Goal: Register for event/course

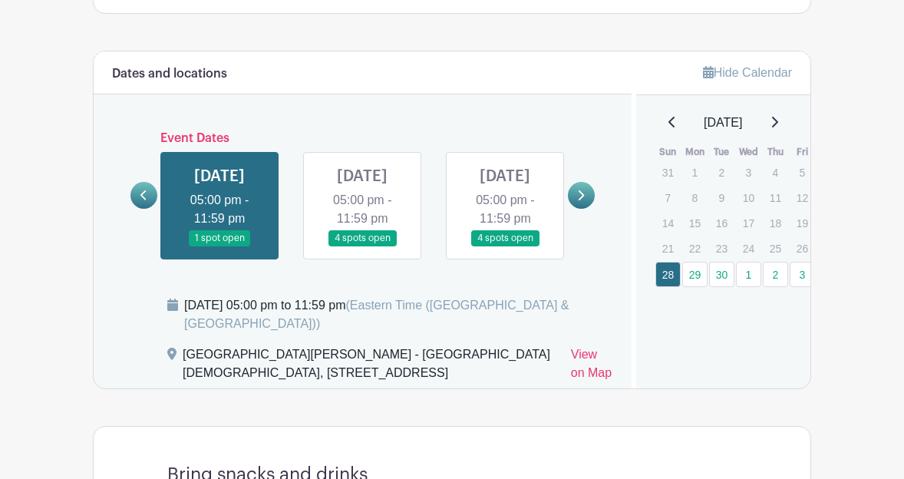
scroll to position [880, 0]
click at [585, 202] on link at bounding box center [581, 194] width 27 height 27
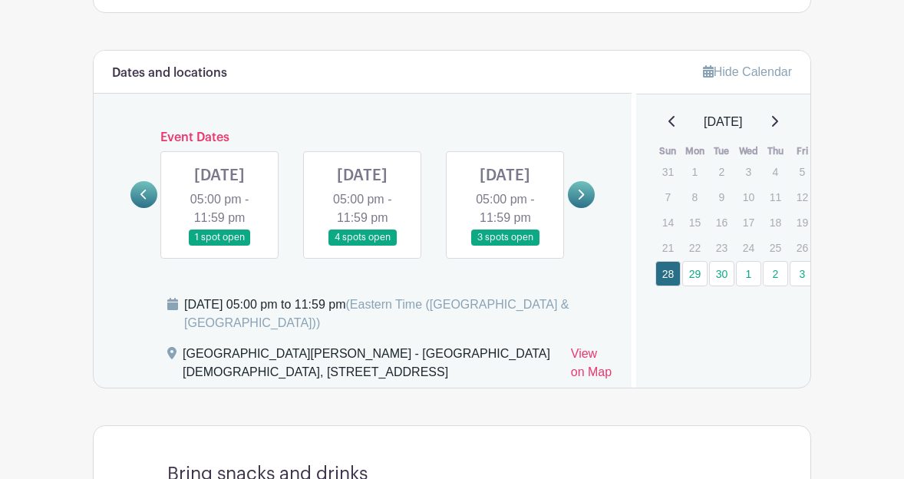
click at [362, 246] on link at bounding box center [362, 246] width 0 height 0
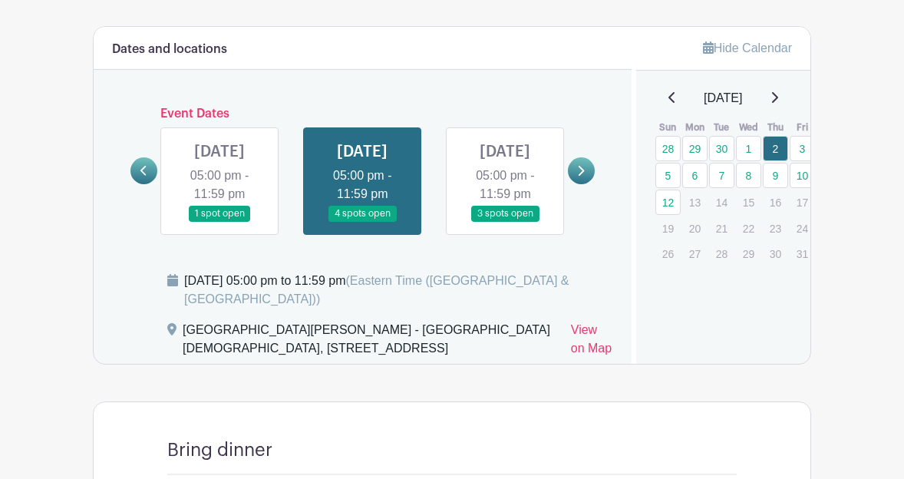
scroll to position [900, 0]
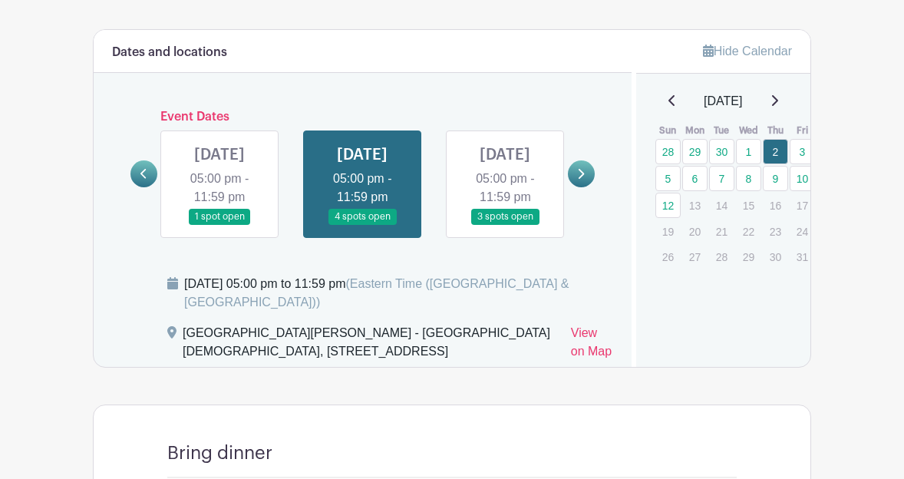
click at [589, 182] on link at bounding box center [581, 173] width 27 height 27
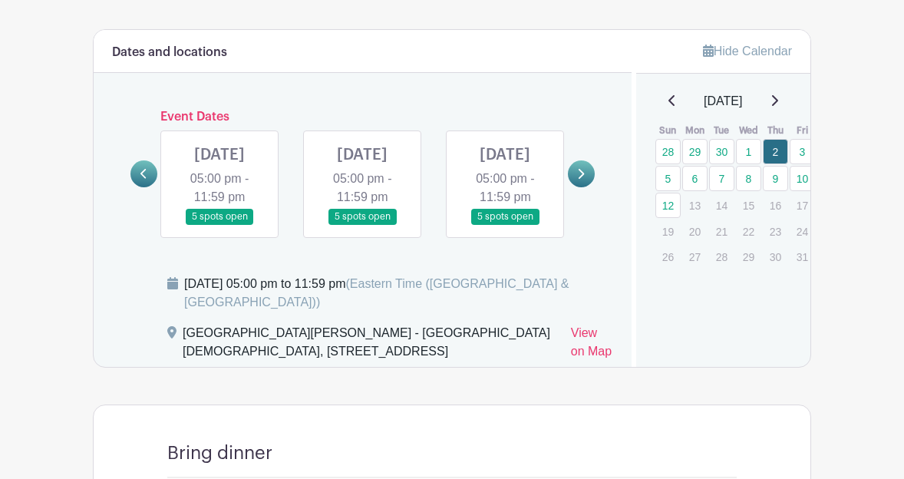
click at [505, 225] on link at bounding box center [505, 225] width 0 height 0
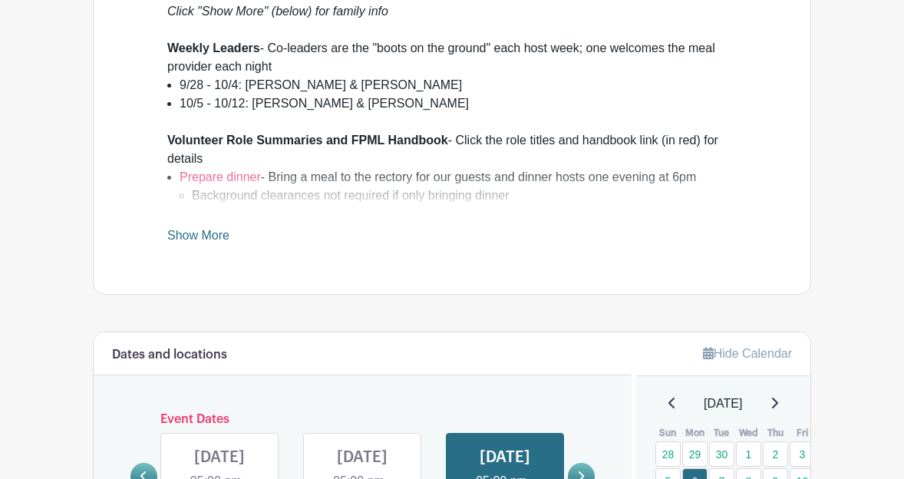
scroll to position [533, 0]
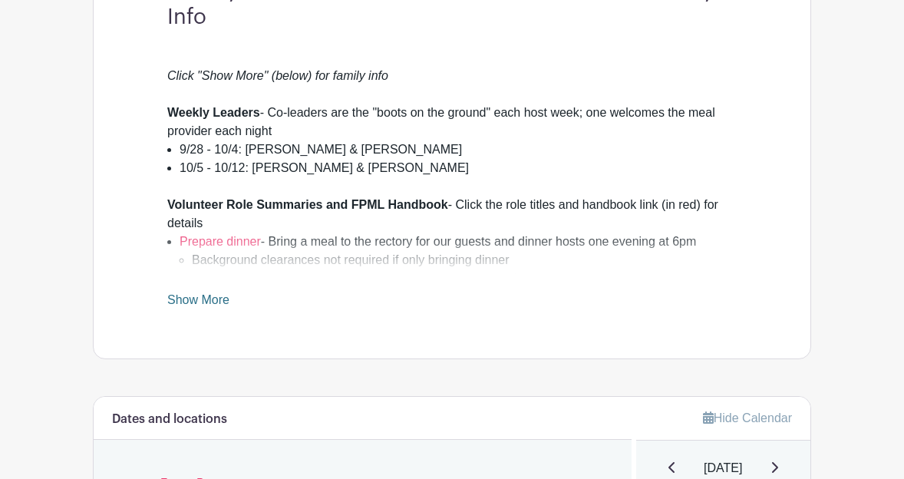
click at [219, 299] on link "Show More" at bounding box center [198, 302] width 62 height 19
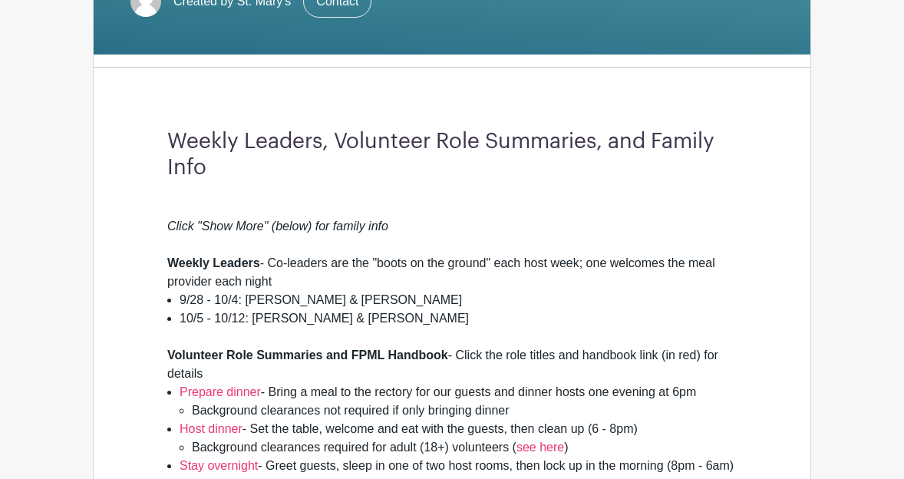
scroll to position [379, 0]
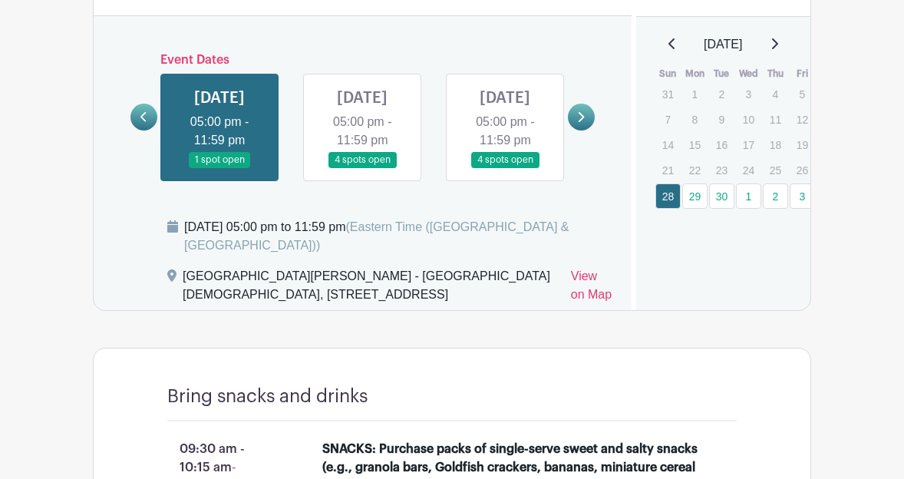
scroll to position [942, 0]
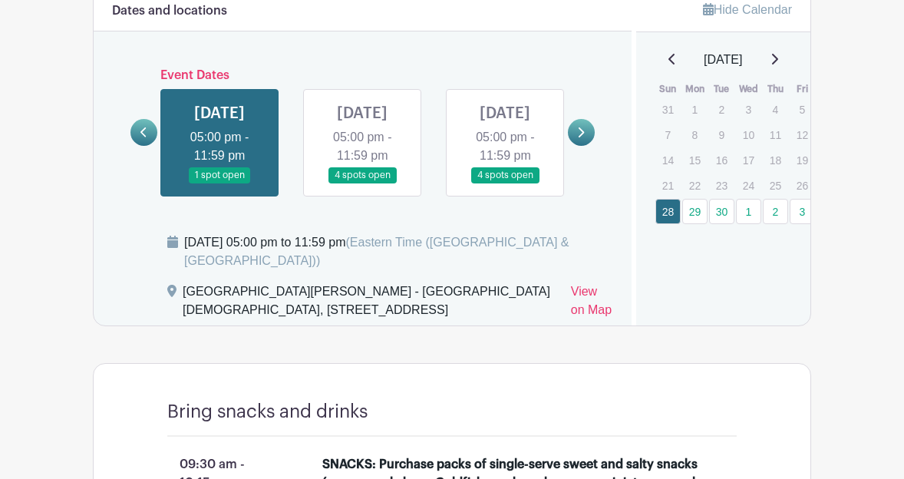
click at [581, 146] on link at bounding box center [581, 132] width 27 height 27
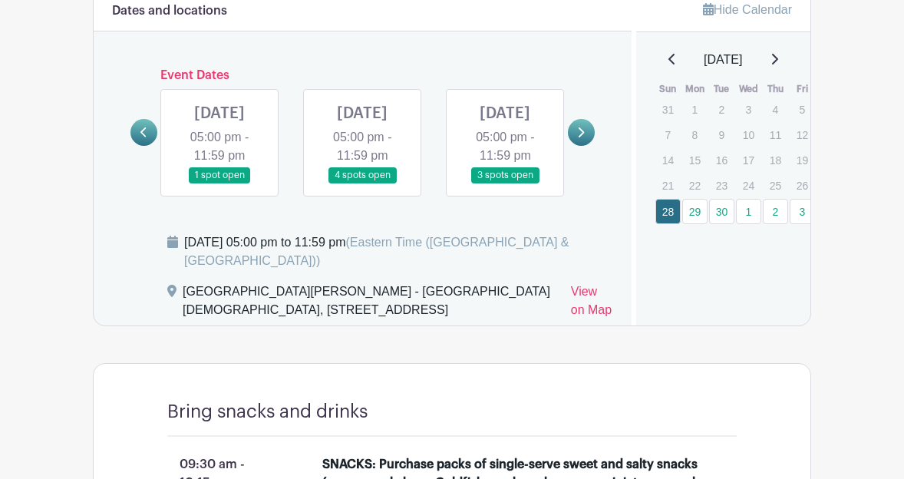
click at [505, 183] on link at bounding box center [505, 183] width 0 height 0
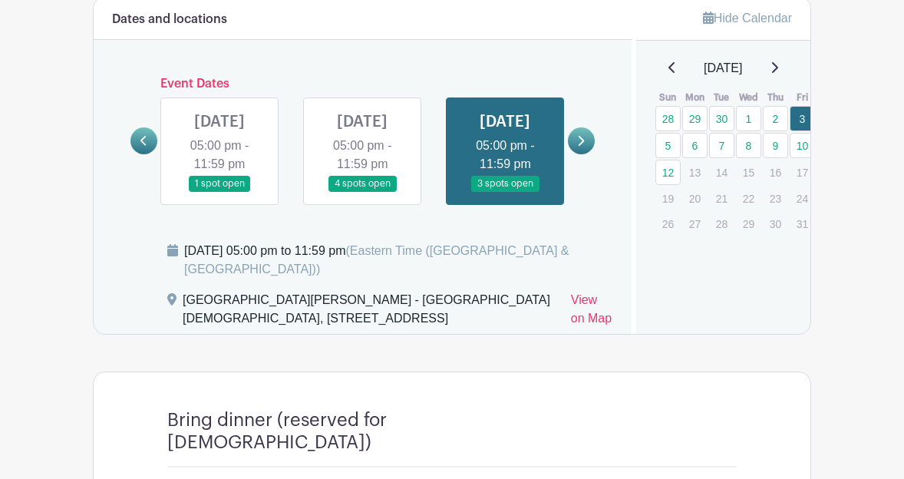
scroll to position [933, 0]
click at [362, 193] on link at bounding box center [362, 193] width 0 height 0
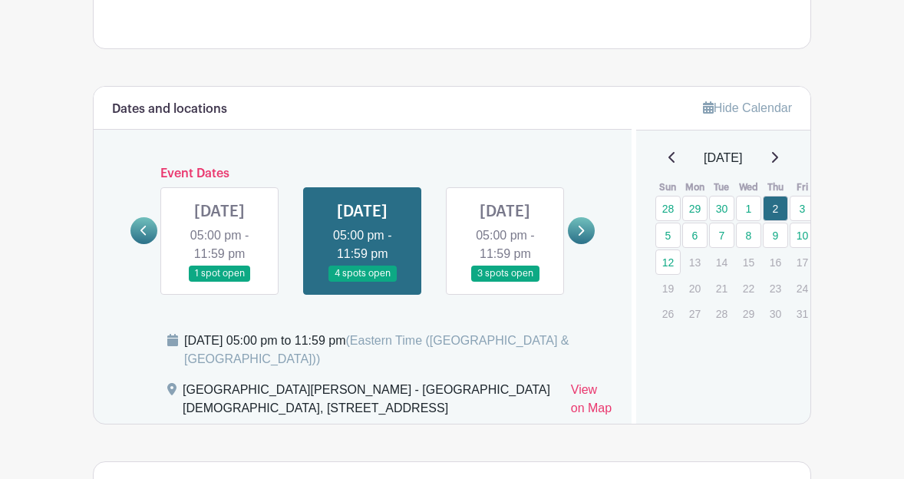
scroll to position [814, 0]
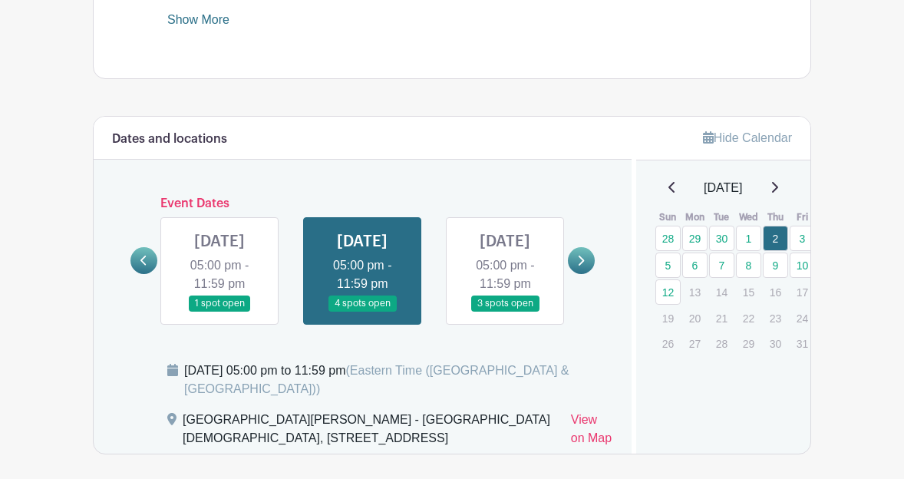
click at [584, 266] on icon at bounding box center [580, 261] width 7 height 12
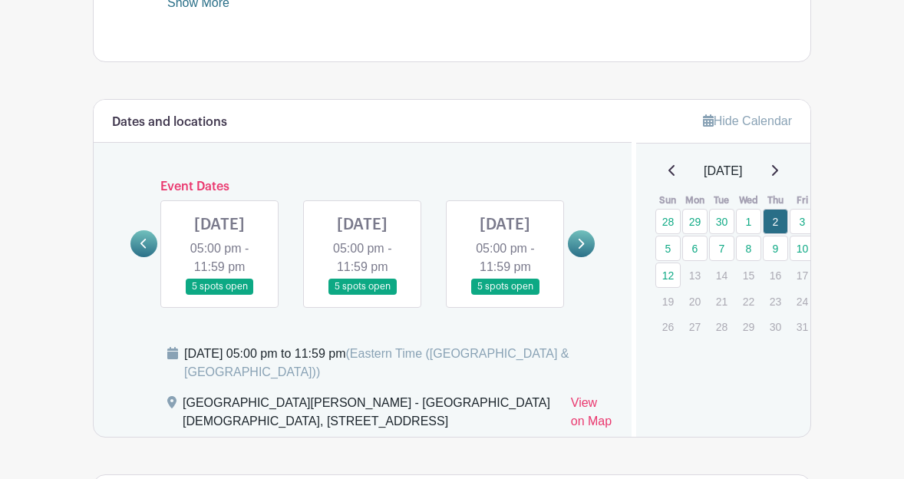
scroll to position [832, 0]
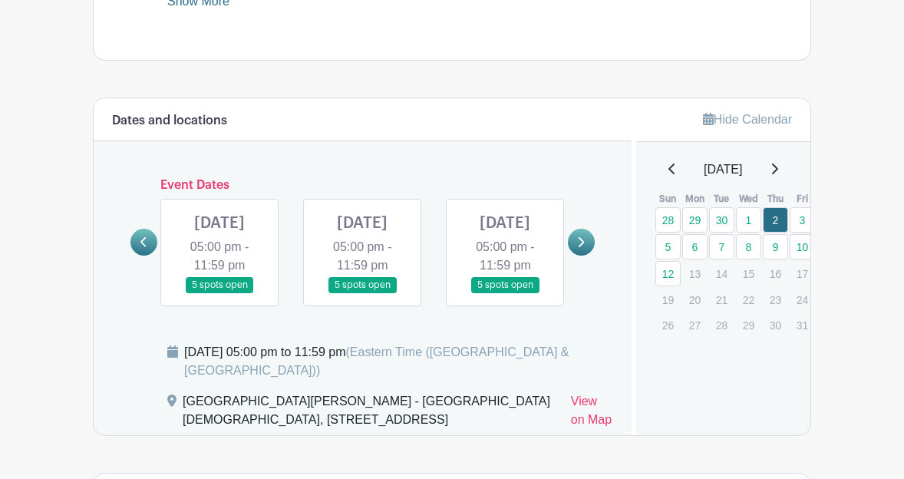
click at [505, 293] on link at bounding box center [505, 293] width 0 height 0
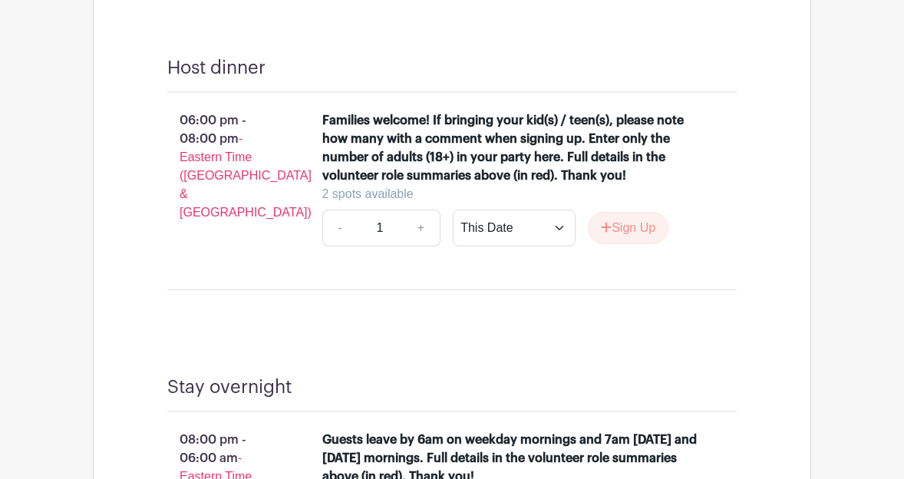
scroll to position [1606, 0]
click at [613, 243] on button "Sign Up" at bounding box center [628, 227] width 81 height 32
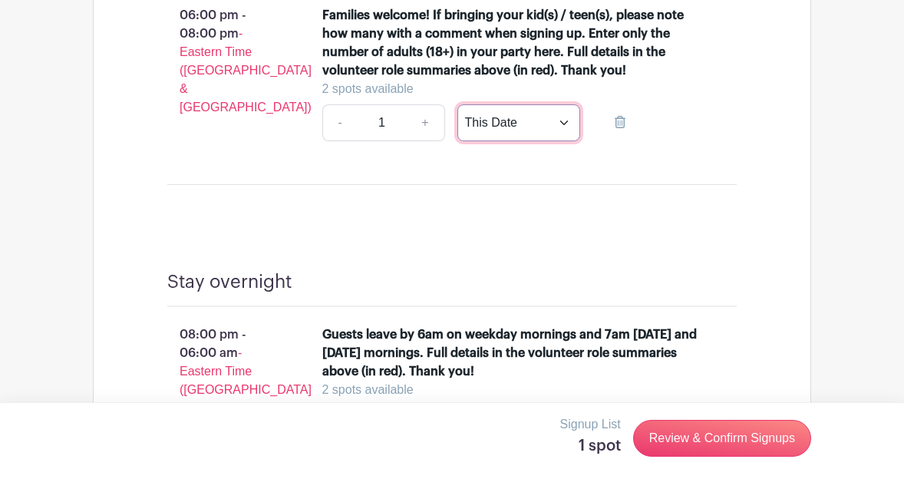
scroll to position [1709, 0]
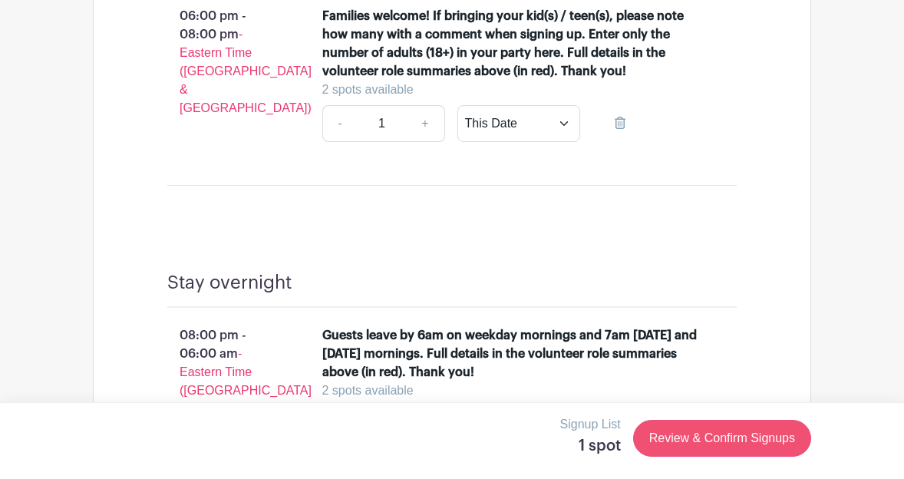
click at [682, 437] on link "Review & Confirm Signups" at bounding box center [722, 438] width 178 height 37
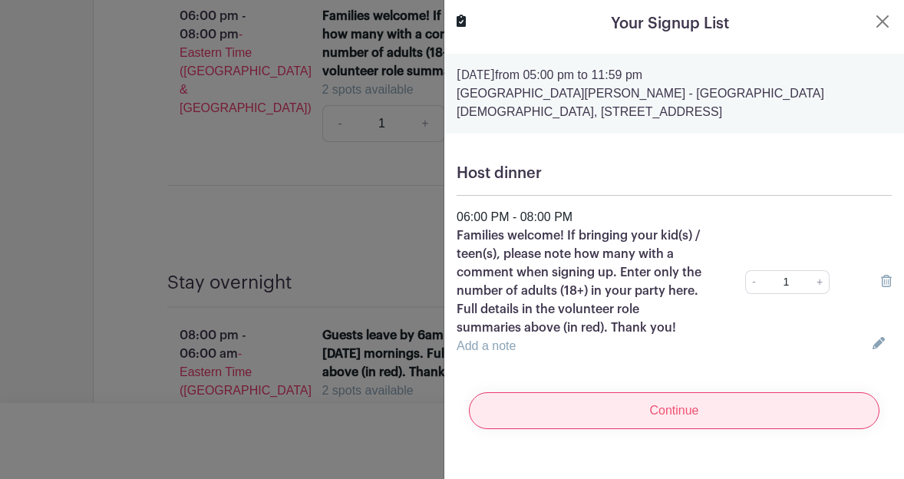
click at [676, 406] on input "Continue" at bounding box center [674, 410] width 411 height 37
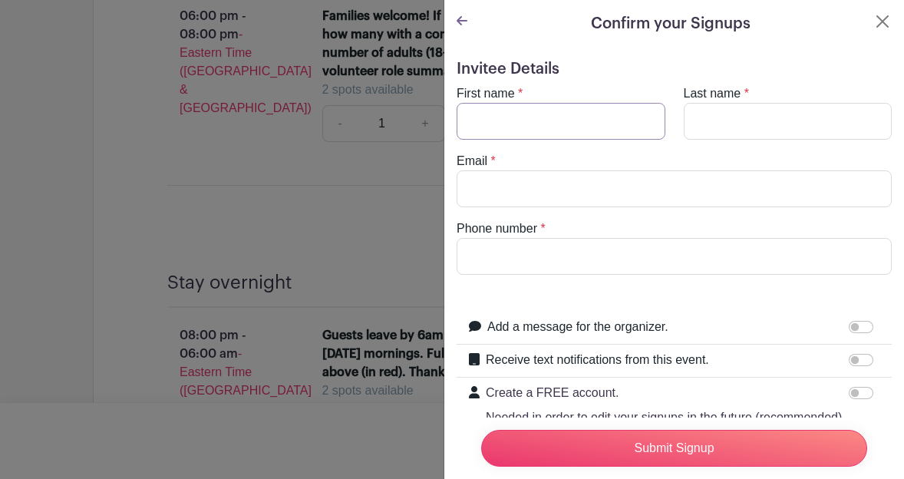
click at [645, 122] on input "First name" at bounding box center [561, 121] width 209 height 37
type input "Flora"
type input "[PERSON_NAME]"
type input "[EMAIL_ADDRESS][DOMAIN_NAME]"
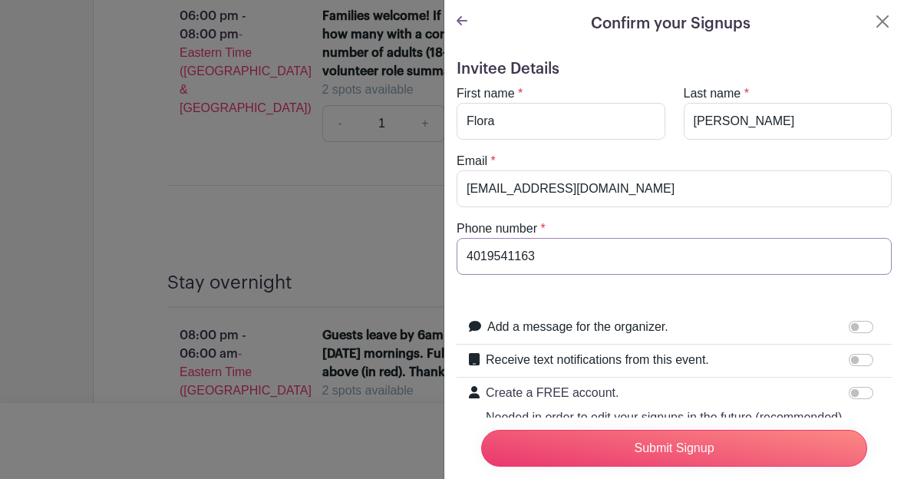
click at [487, 258] on input "4019541163" at bounding box center [674, 256] width 435 height 37
click at [513, 257] on input "401-9541163" at bounding box center [674, 256] width 435 height 37
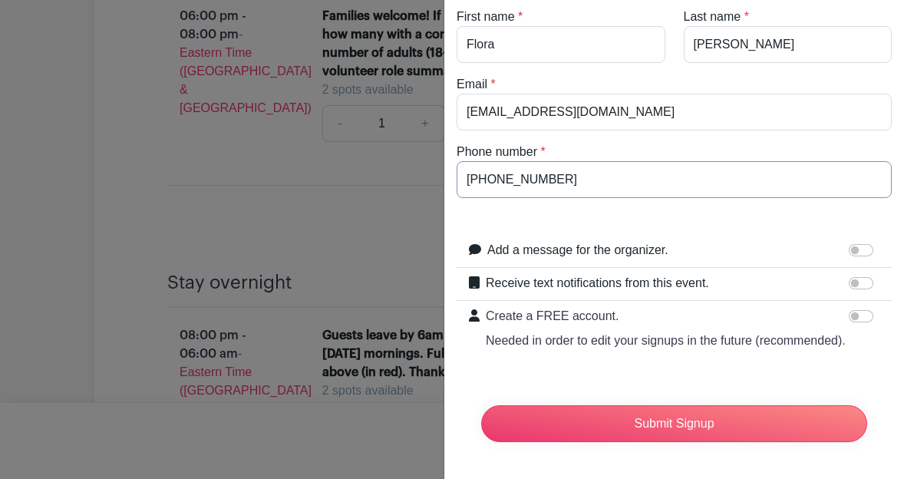
scroll to position [77, 0]
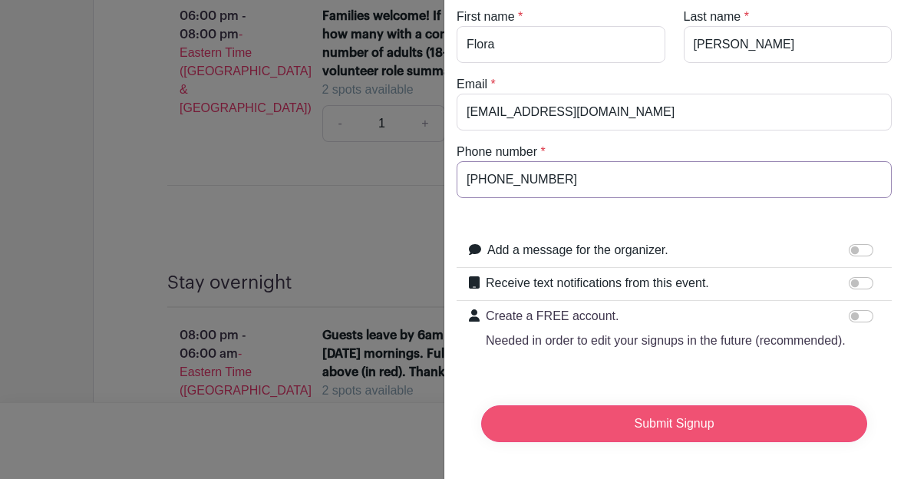
type input "[PHONE_NUMBER]"
click at [697, 421] on input "Submit Signup" at bounding box center [674, 423] width 386 height 37
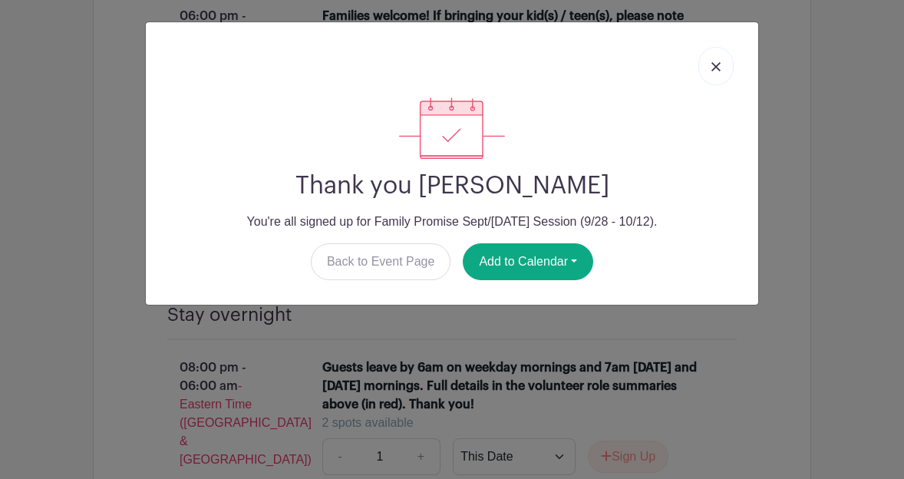
click at [718, 64] on img at bounding box center [716, 66] width 9 height 9
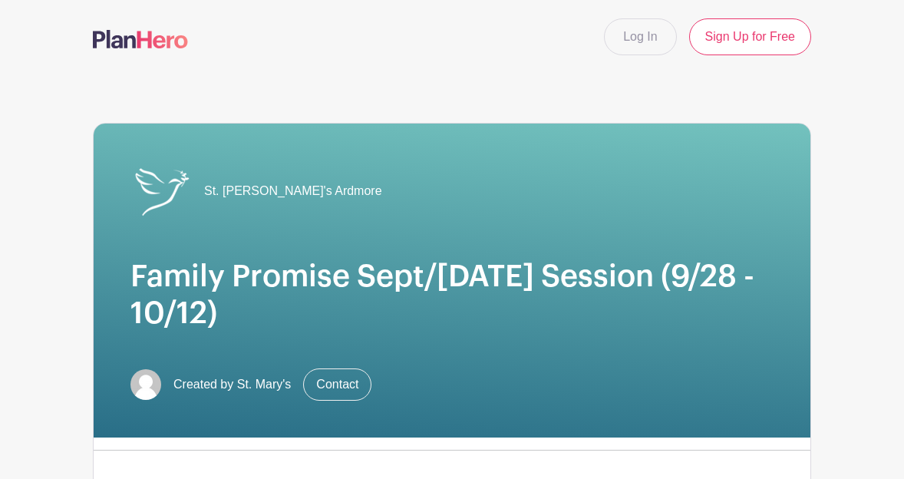
scroll to position [0, 0]
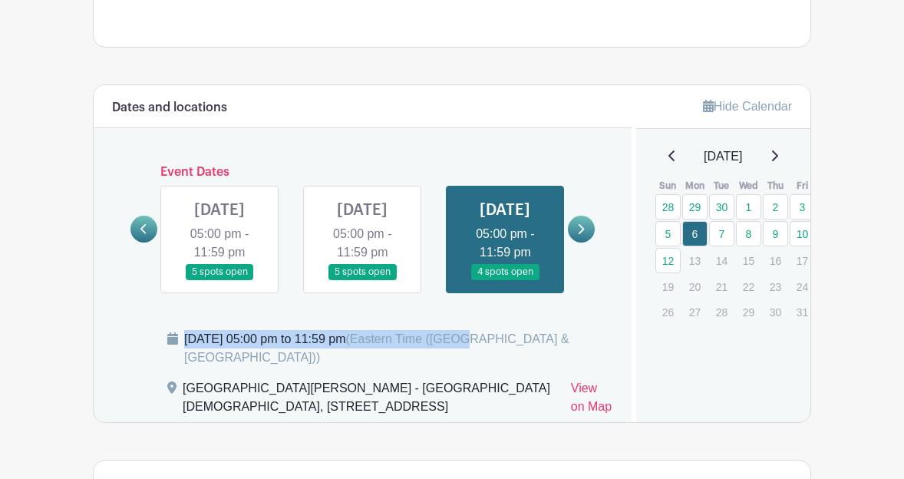
drag, startPoint x: 610, startPoint y: 305, endPoint x: 602, endPoint y: 356, distance: 52.1
click at [602, 356] on div "Dates and locations Event Dates [DATE] 05:00 pm - 11:59 pm 1 spot open [DATE] 0…" at bounding box center [363, 253] width 538 height 337
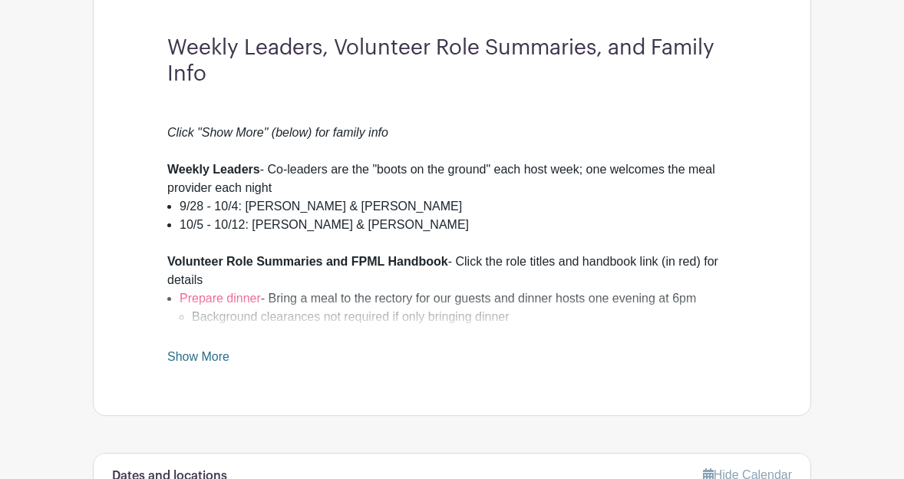
scroll to position [406, 0]
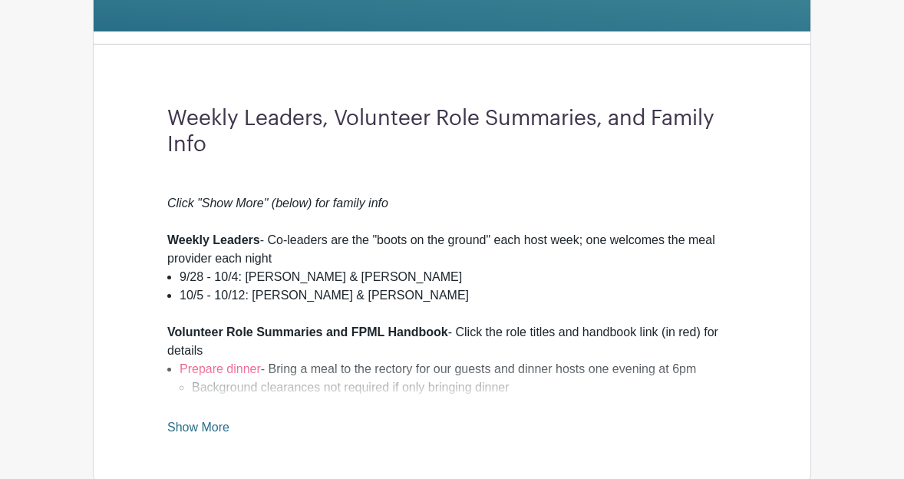
click at [196, 427] on link "Show More" at bounding box center [198, 430] width 62 height 19
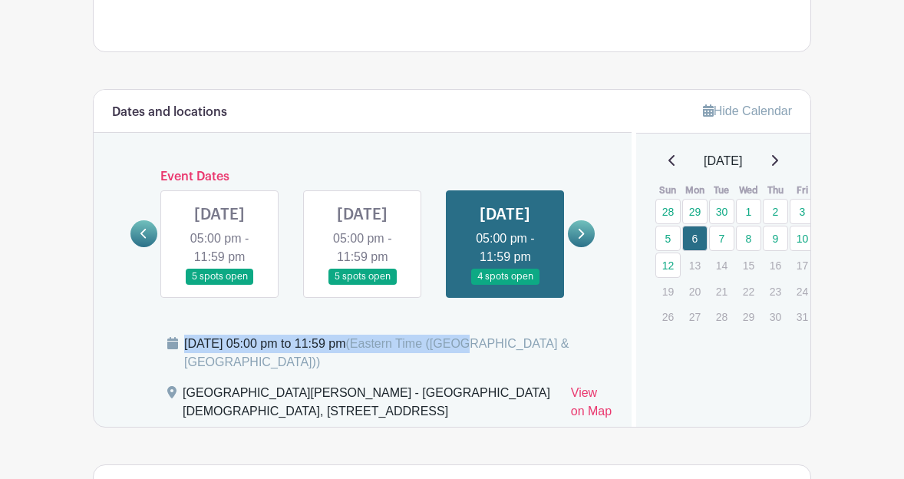
scroll to position [1248, 0]
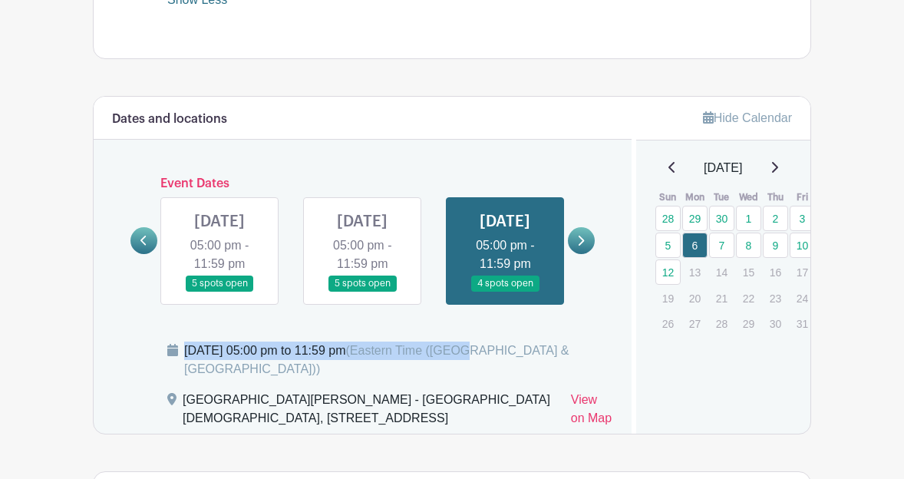
click at [580, 246] on icon at bounding box center [582, 241] width 6 height 10
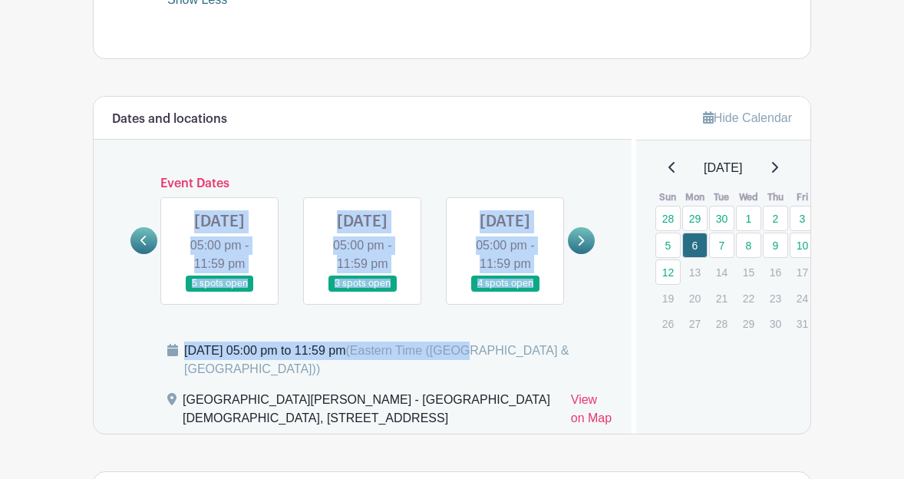
click at [580, 246] on icon at bounding box center [582, 241] width 6 height 10
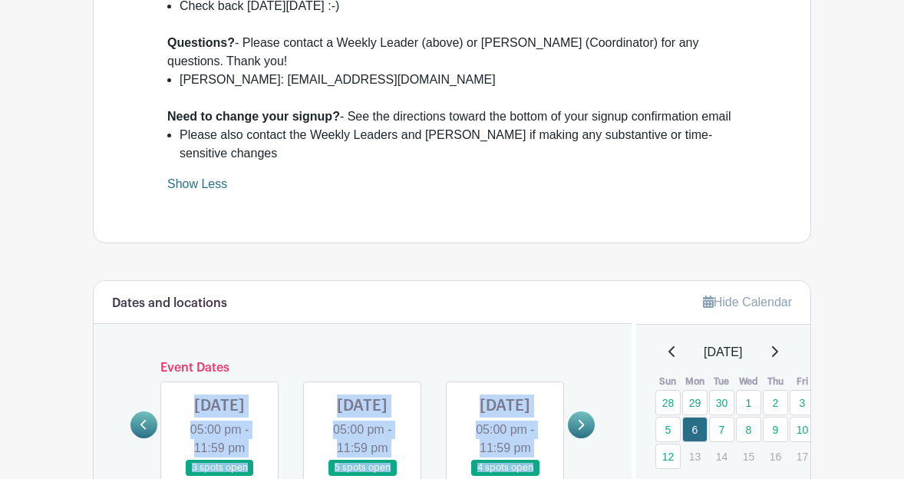
scroll to position [1064, 0]
click at [214, 196] on link "Show Less" at bounding box center [197, 186] width 60 height 19
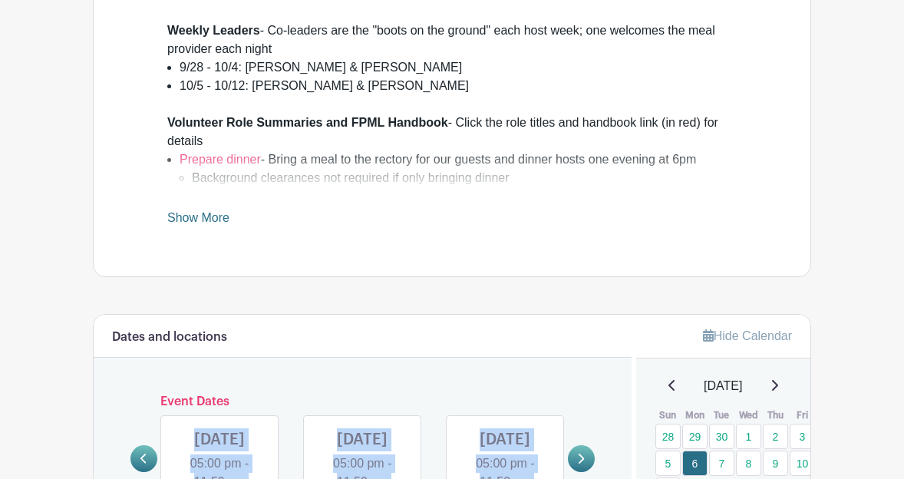
scroll to position [609, 0]
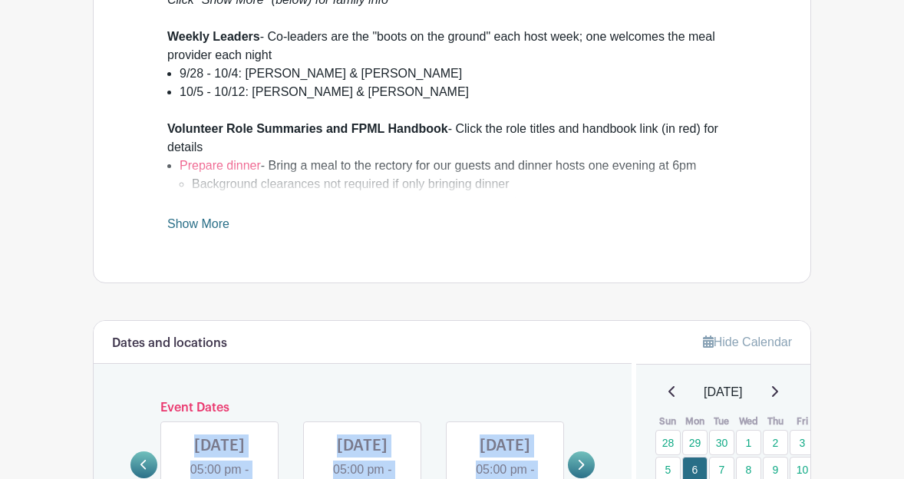
click at [199, 225] on link "Show More" at bounding box center [198, 226] width 62 height 19
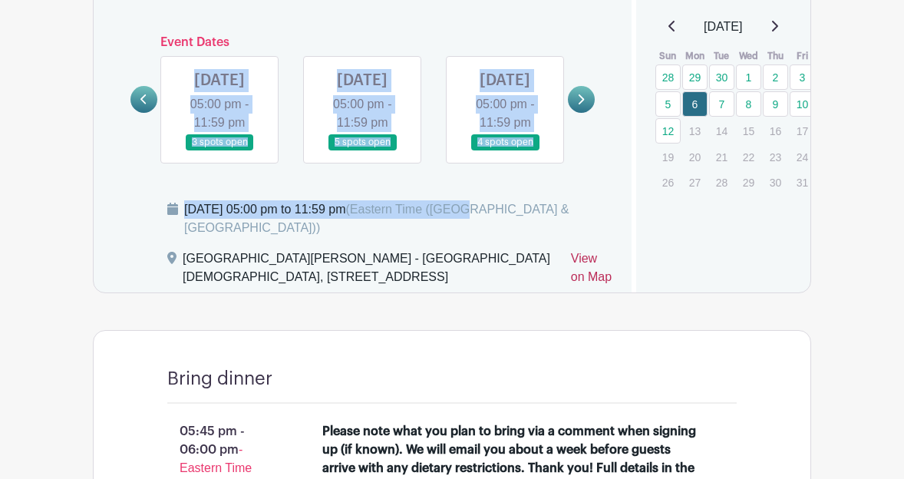
scroll to position [1379, 0]
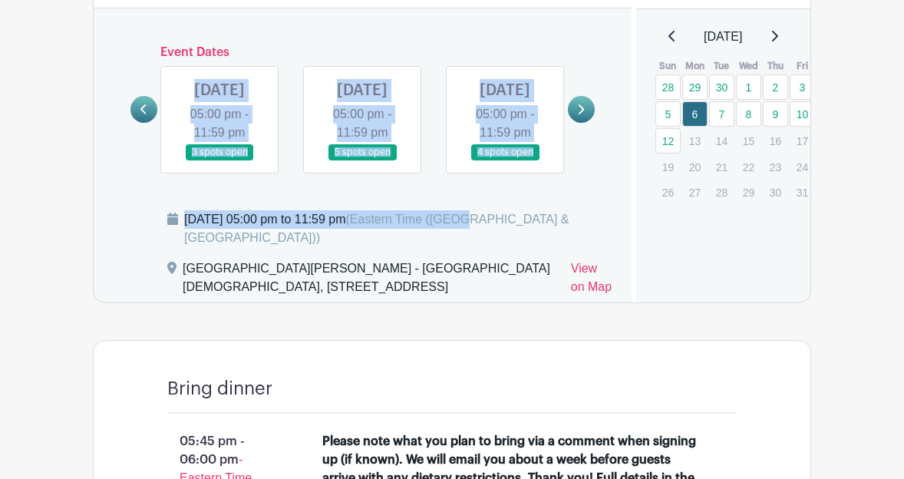
click at [586, 123] on link at bounding box center [581, 109] width 27 height 27
click at [582, 115] on icon at bounding box center [580, 110] width 7 height 12
click at [146, 115] on icon at bounding box center [143, 110] width 7 height 12
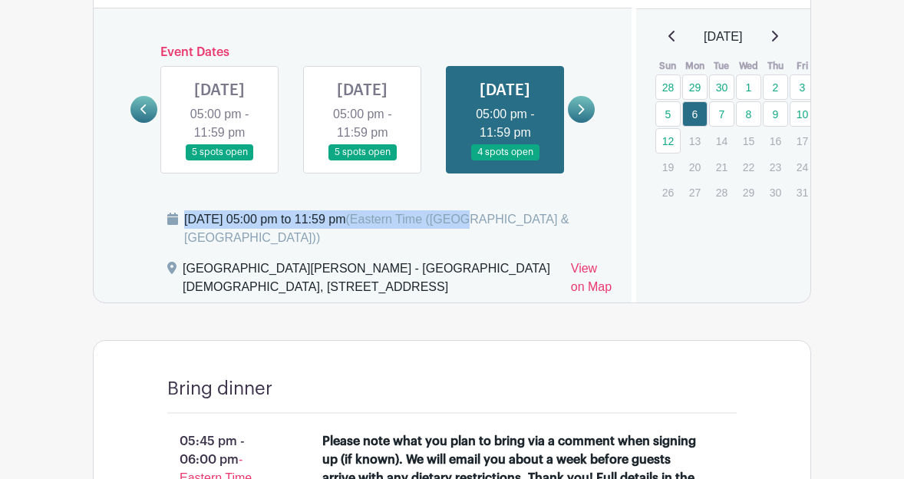
click at [146, 115] on icon at bounding box center [143, 110] width 7 height 12
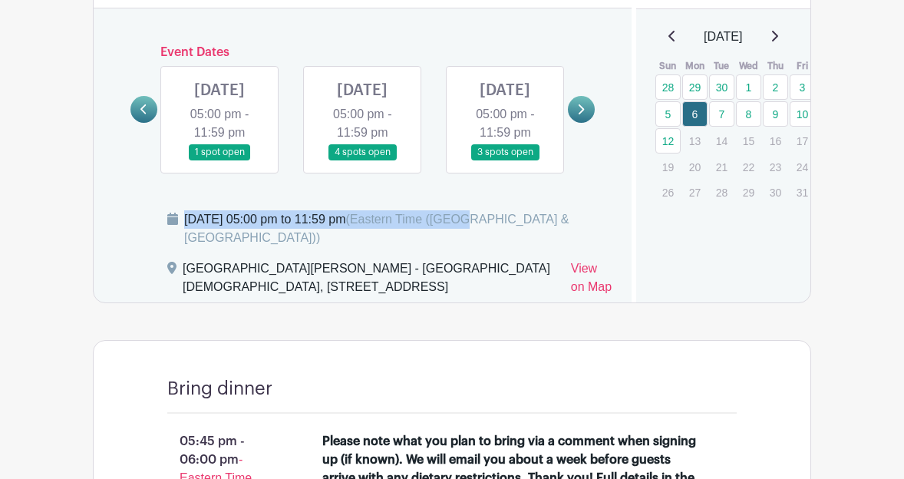
click at [146, 115] on icon at bounding box center [143, 110] width 7 height 12
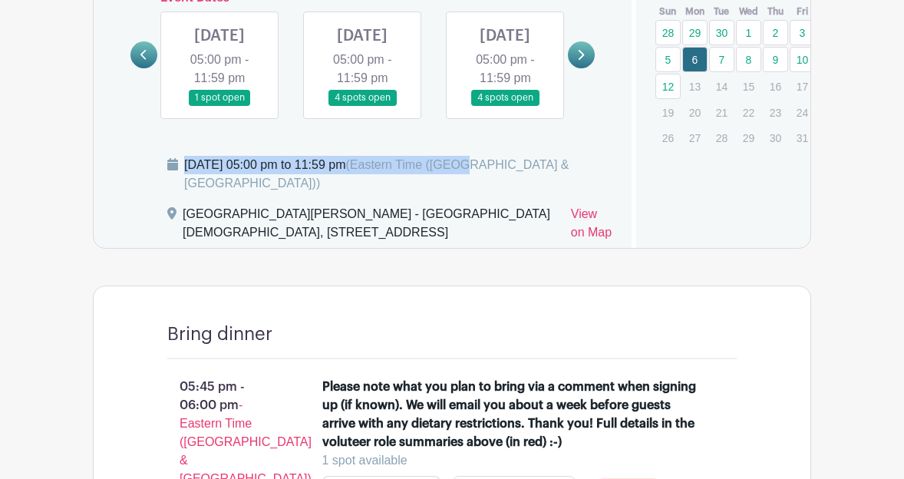
scroll to position [1436, 0]
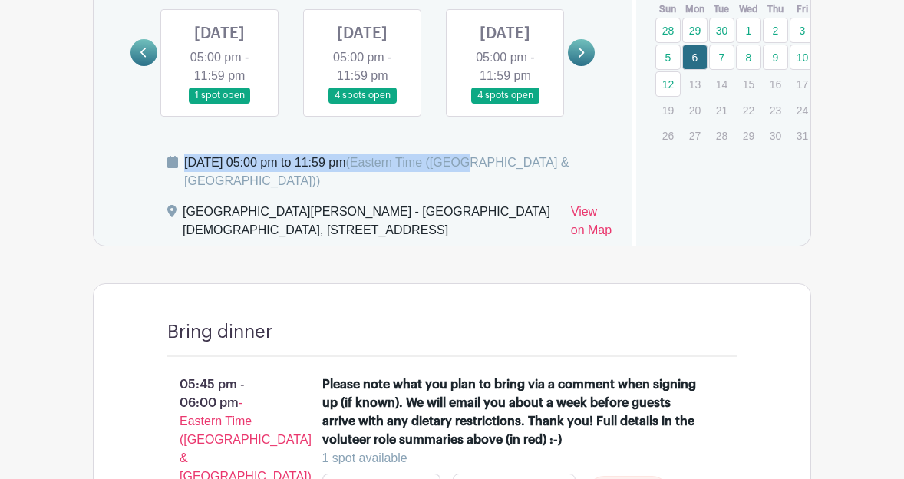
click at [362, 104] on link at bounding box center [362, 104] width 0 height 0
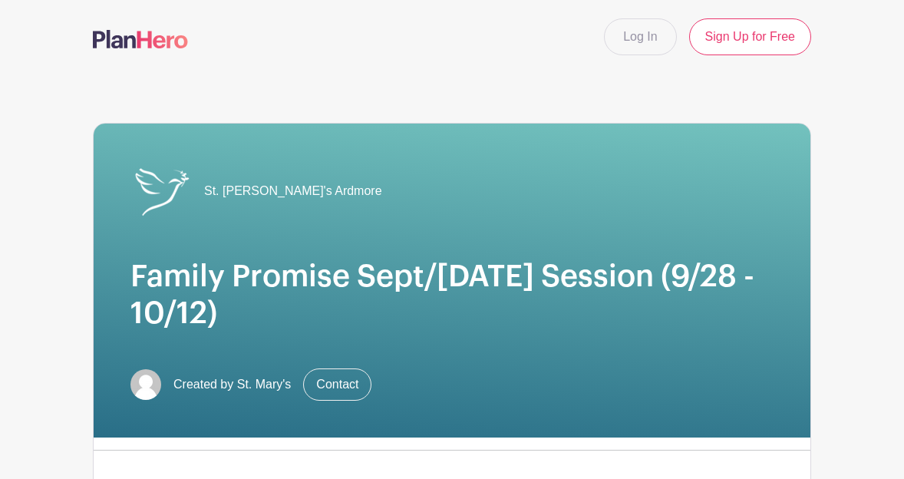
scroll to position [1436, 0]
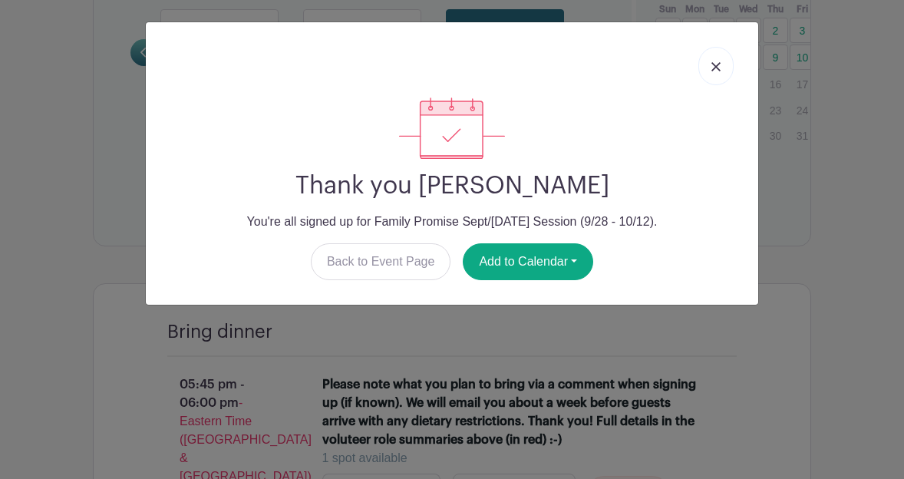
click at [711, 64] on link at bounding box center [715, 66] width 35 height 38
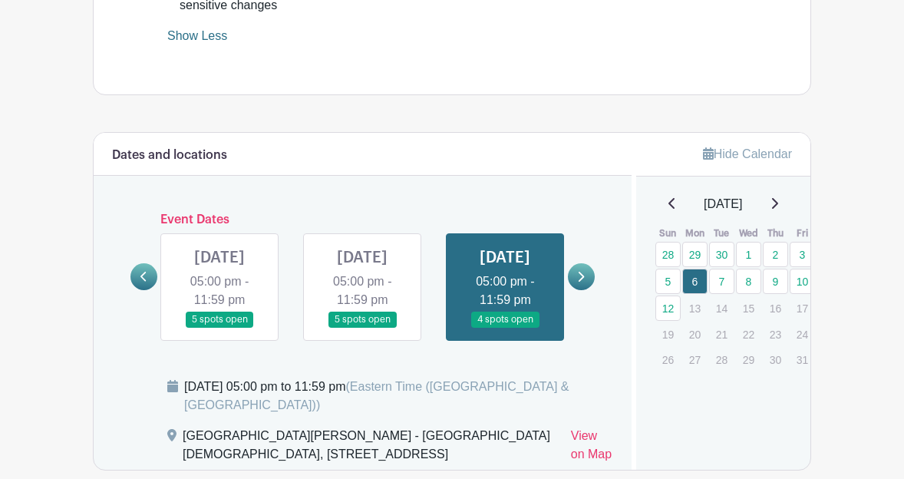
scroll to position [1210, 0]
